Goal: Task Accomplishment & Management: Manage account settings

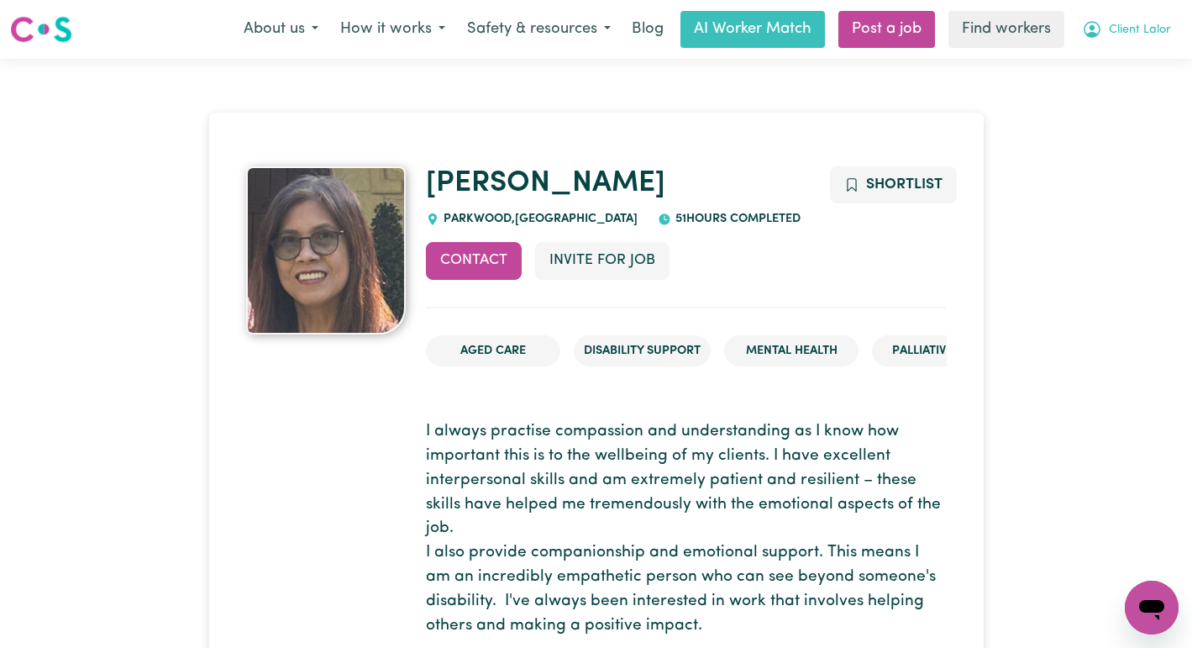
click at [1123, 32] on span "Client Lalor" at bounding box center [1140, 30] width 62 height 18
click at [1106, 96] on link "Logout" at bounding box center [1115, 97] width 133 height 32
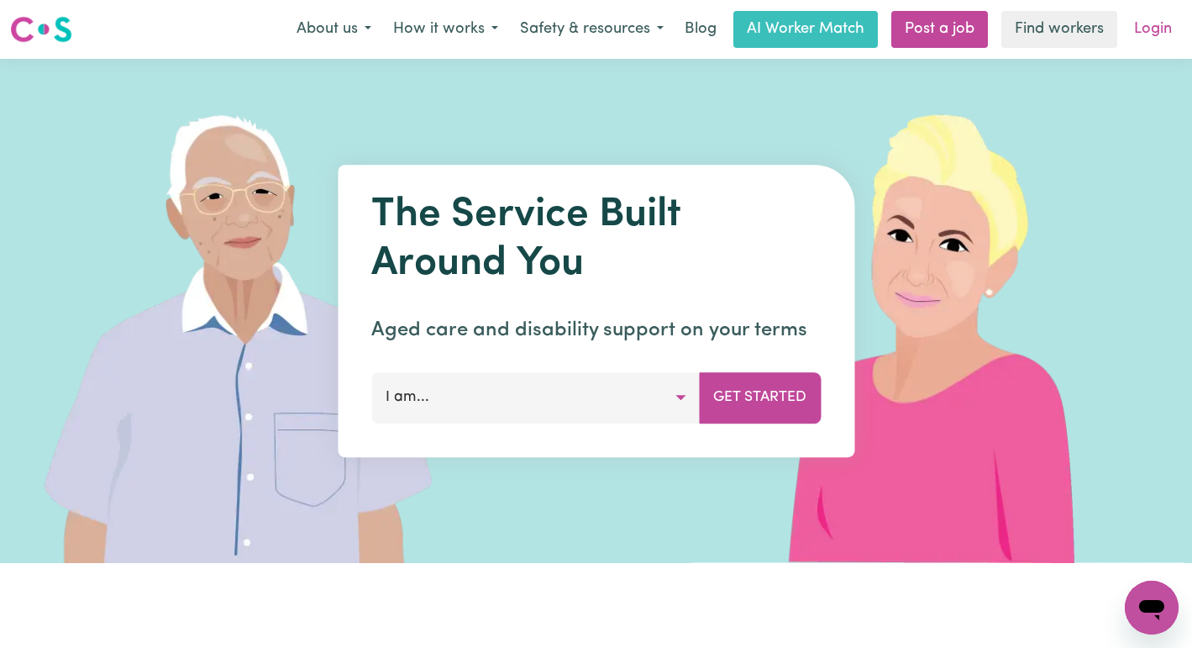
click at [1138, 36] on link "Login" at bounding box center [1153, 29] width 58 height 37
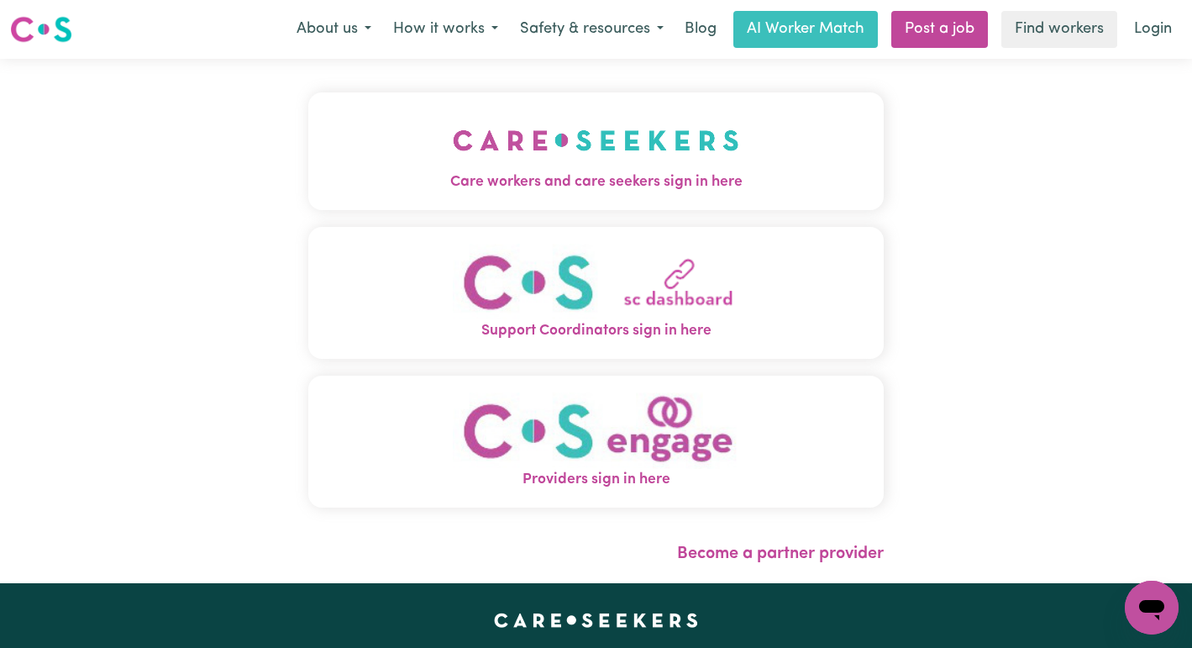
click at [612, 147] on button "Care workers and care seekers sign in here" at bounding box center [596, 151] width 576 height 118
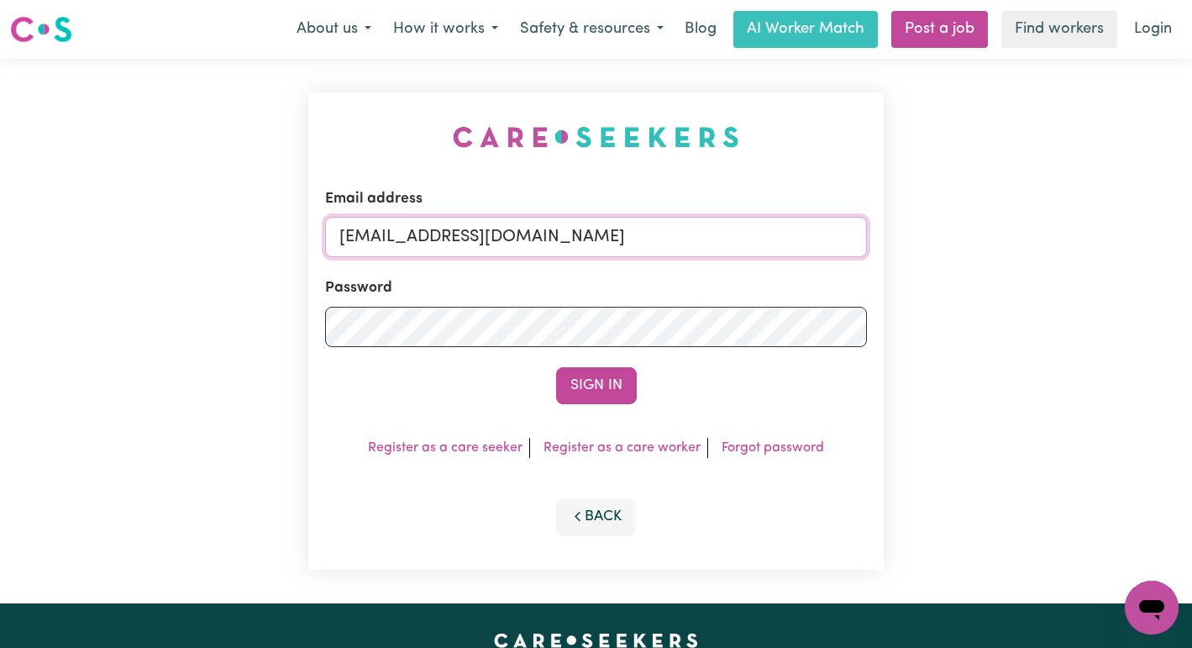
drag, startPoint x: 781, startPoint y: 232, endPoint x: 424, endPoint y: 242, distance: 357.2
click at [424, 242] on input "[EMAIL_ADDRESS][DOMAIN_NAME]" at bounding box center [596, 237] width 543 height 40
paste input "AlisonKerfootPAWA"
type input "[EMAIL_ADDRESS][DOMAIN_NAME]"
click at [556, 367] on button "Sign In" at bounding box center [596, 385] width 81 height 37
